Goal: Browse casually: Explore the website without a specific task or goal

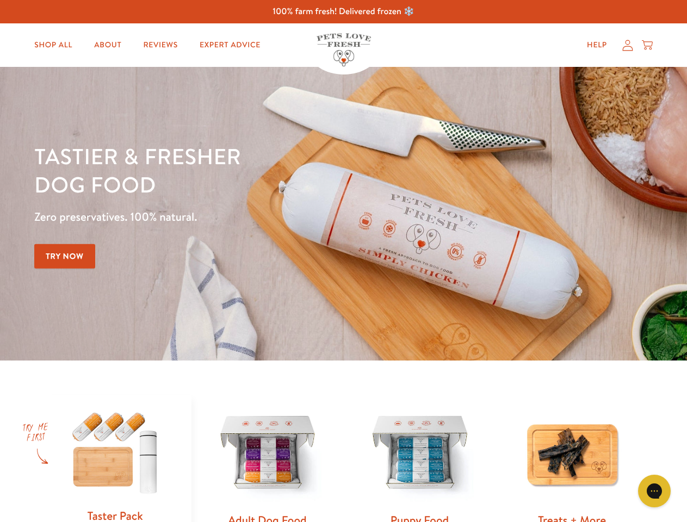
click at [343, 261] on div "Tastier & fresher dog food Zero preservatives. 100% natural. Try Now" at bounding box center [240, 214] width 412 height 144
click at [654, 491] on icon "Gorgias live chat" at bounding box center [653, 490] width 10 height 10
